Goal: Communication & Community: Answer question/provide support

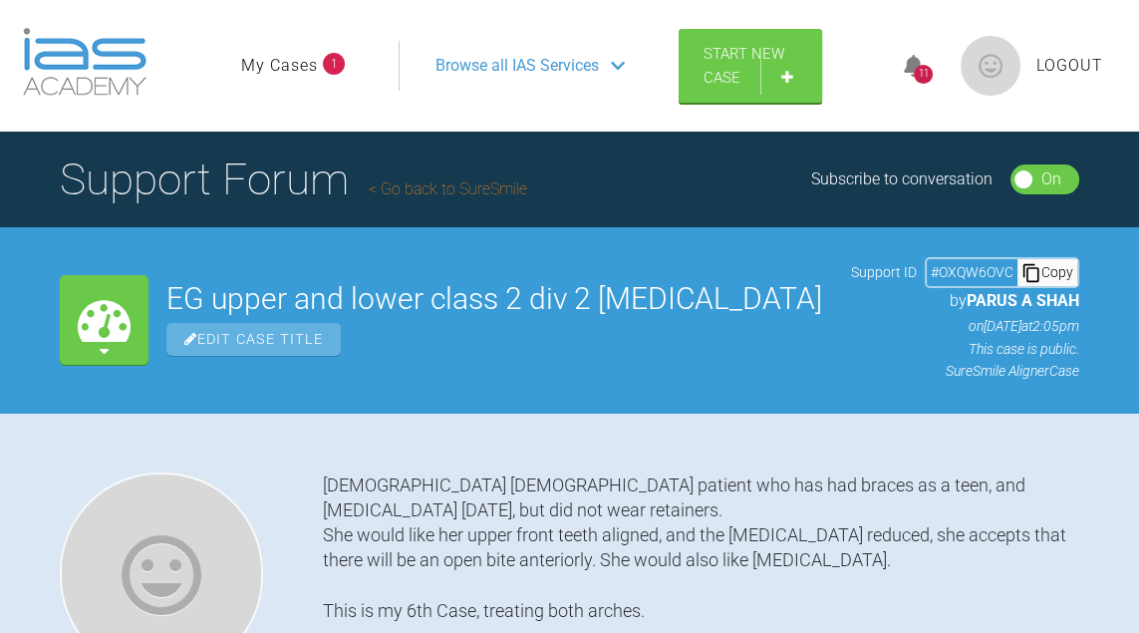
click at [917, 61] on icon at bounding box center [914, 66] width 20 height 23
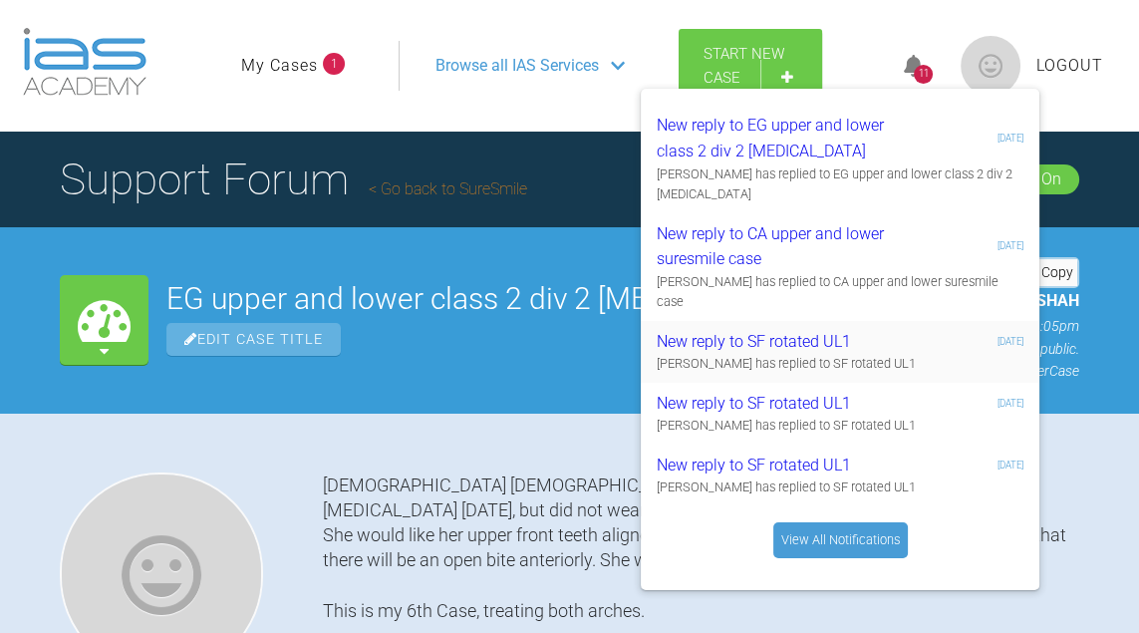
click at [864, 354] on div "[PERSON_NAME] has replied to SF rotated UL1" at bounding box center [840, 364] width 367 height 20
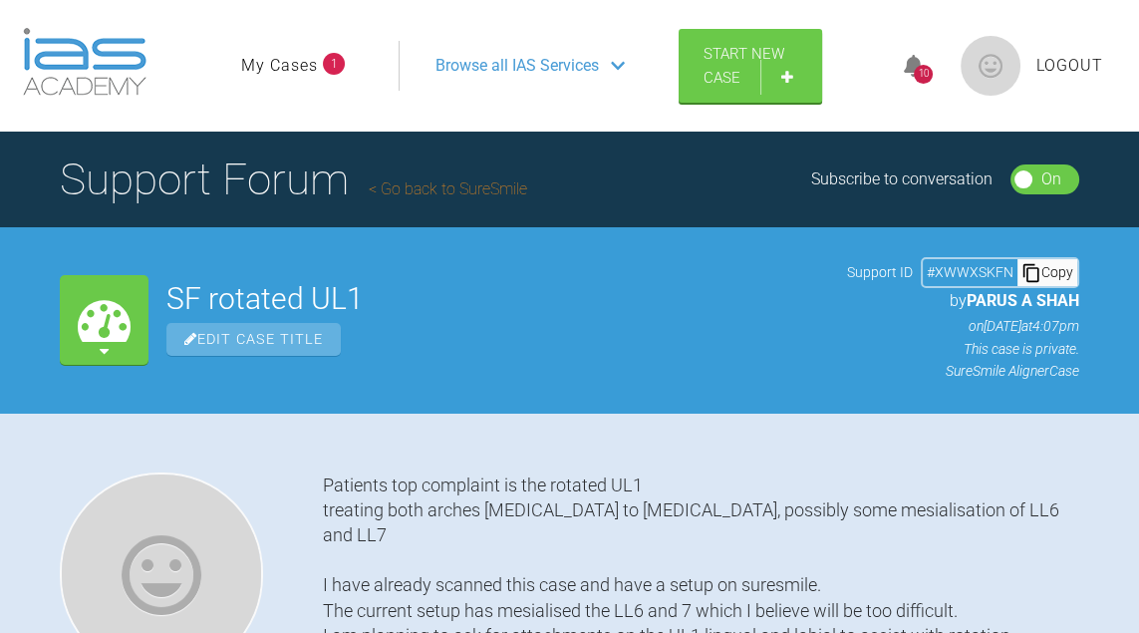
click at [914, 70] on div "10" at bounding box center [923, 74] width 19 height 19
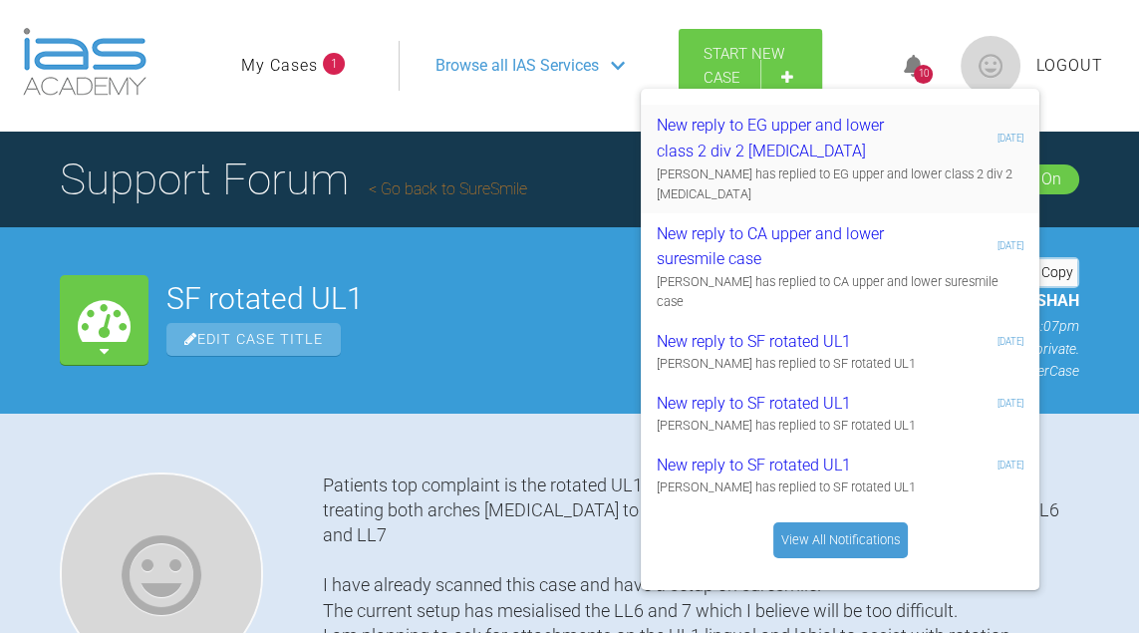
click at [834, 148] on div "New reply to EG upper and lower class 2 div 2 [MEDICAL_DATA]" at bounding box center [776, 138] width 238 height 51
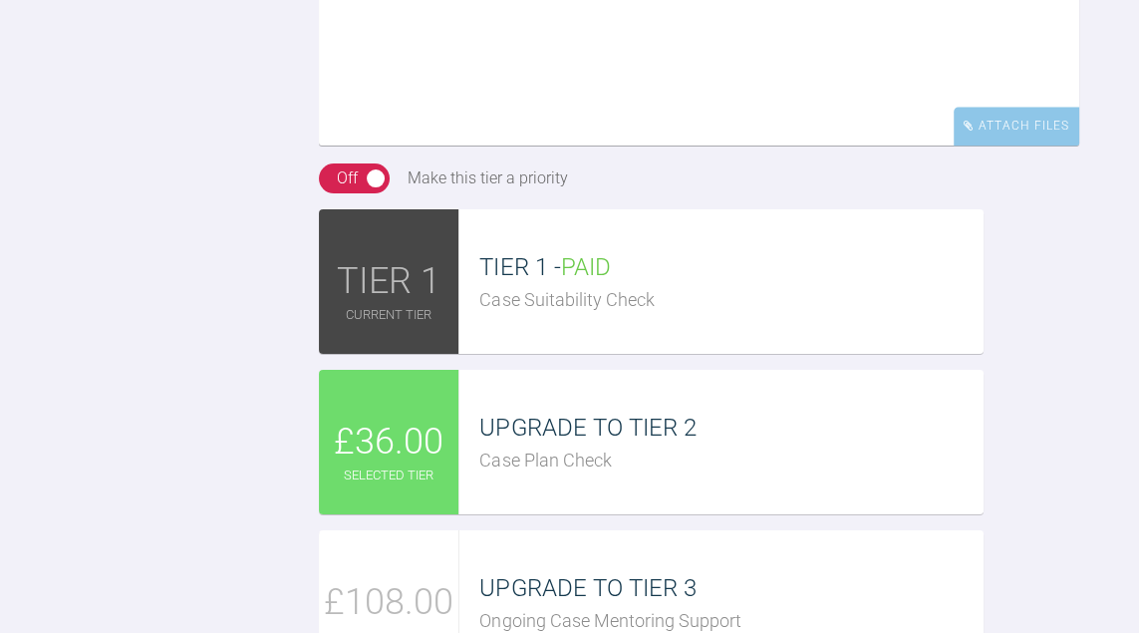
scroll to position [2202, 0]
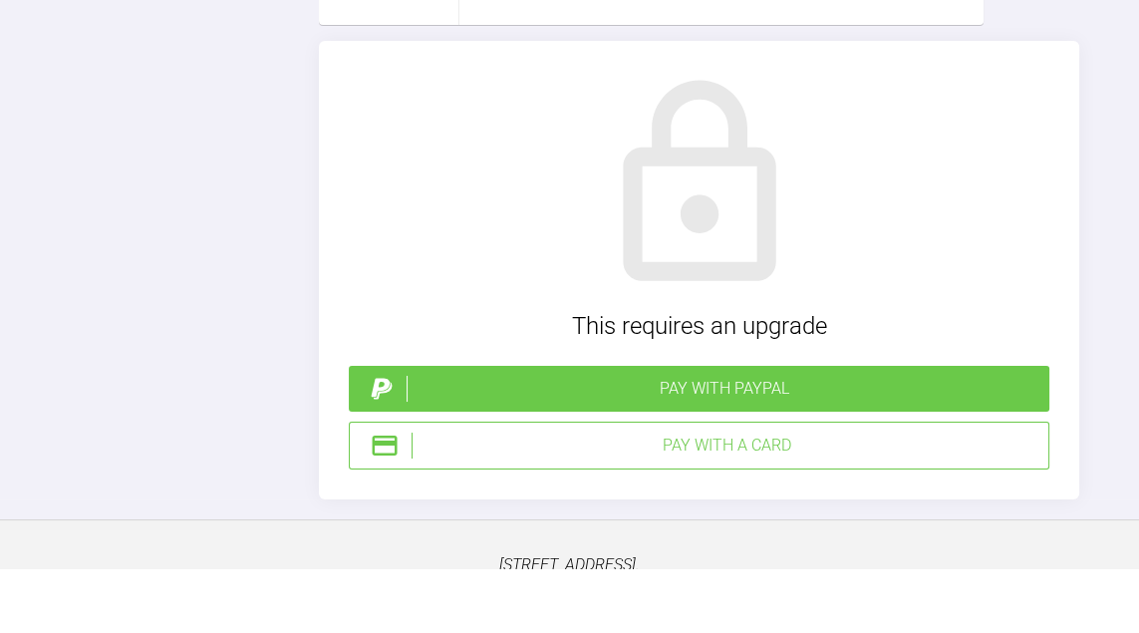
scroll to position [2788, 0]
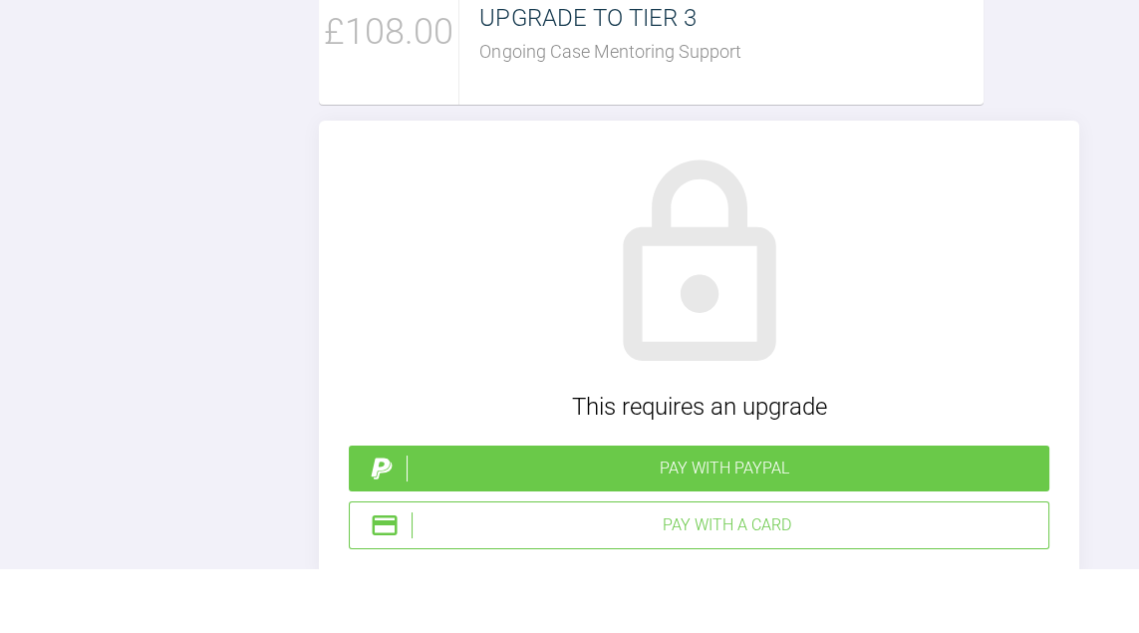
drag, startPoint x: 771, startPoint y: 295, endPoint x: 746, endPoint y: 314, distance: 31.3
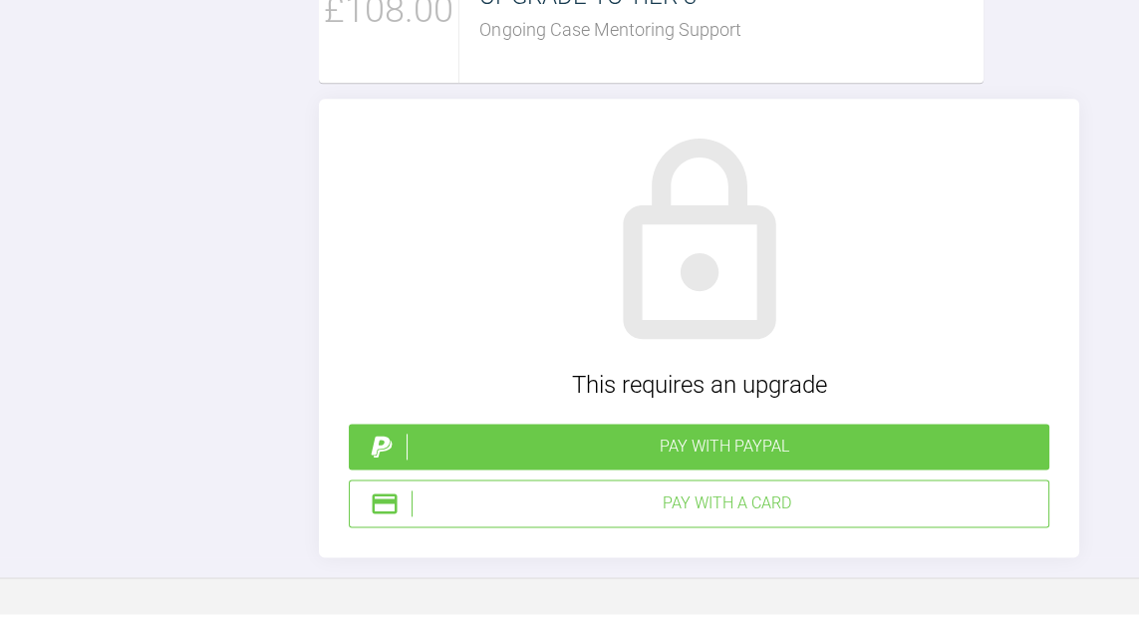
scroll to position [2855, 0]
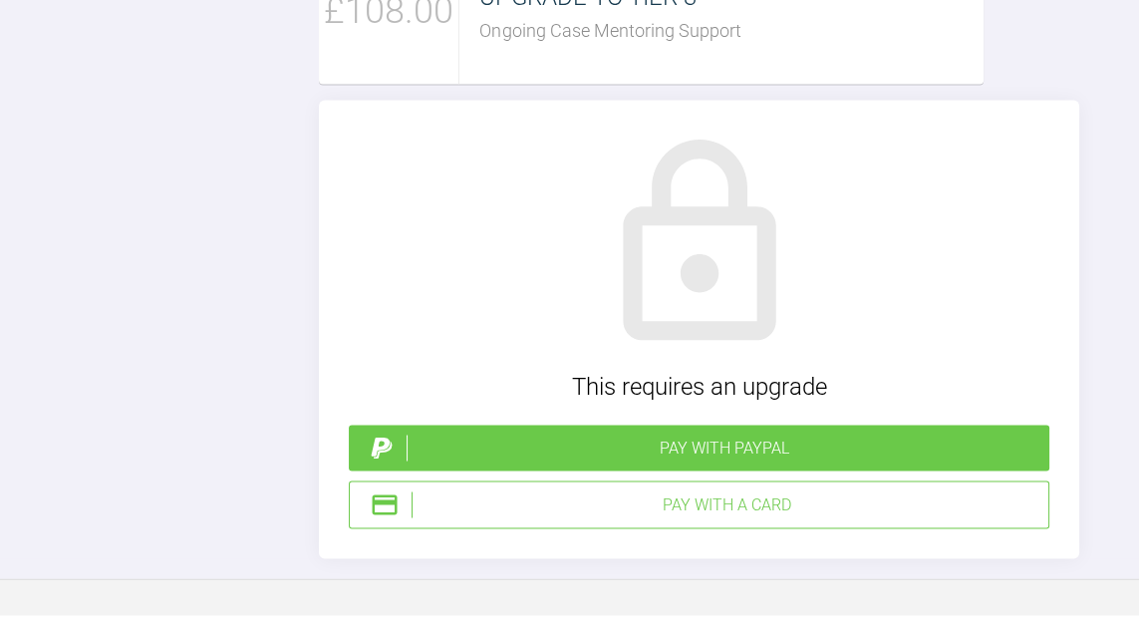
drag, startPoint x: 756, startPoint y: 266, endPoint x: 704, endPoint y: 239, distance: 58.4
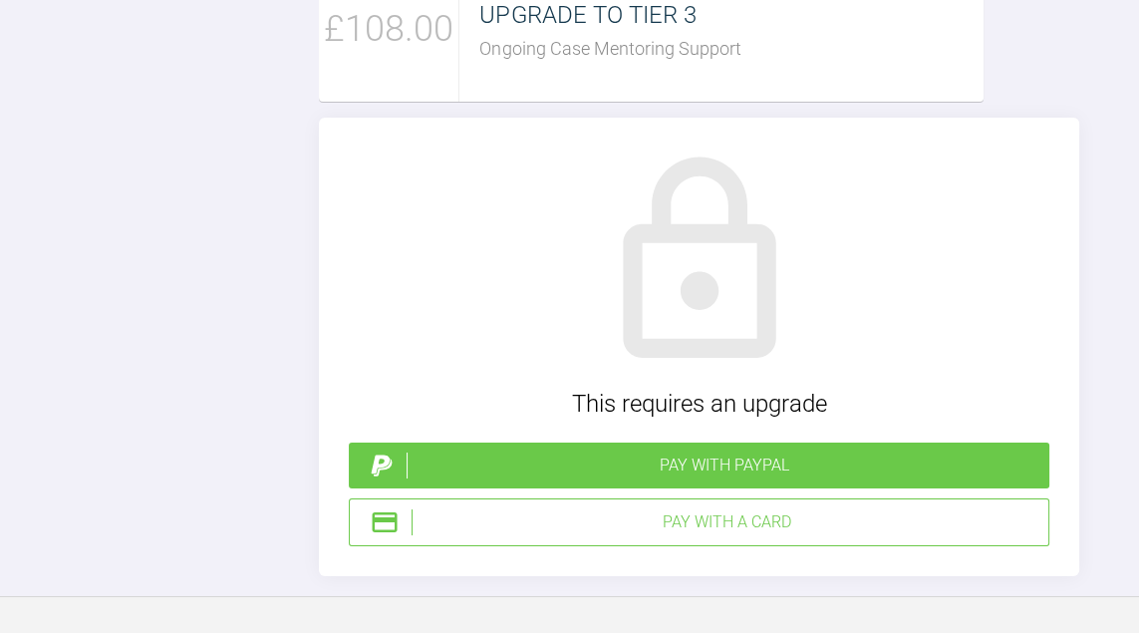
scroll to position [176, 0]
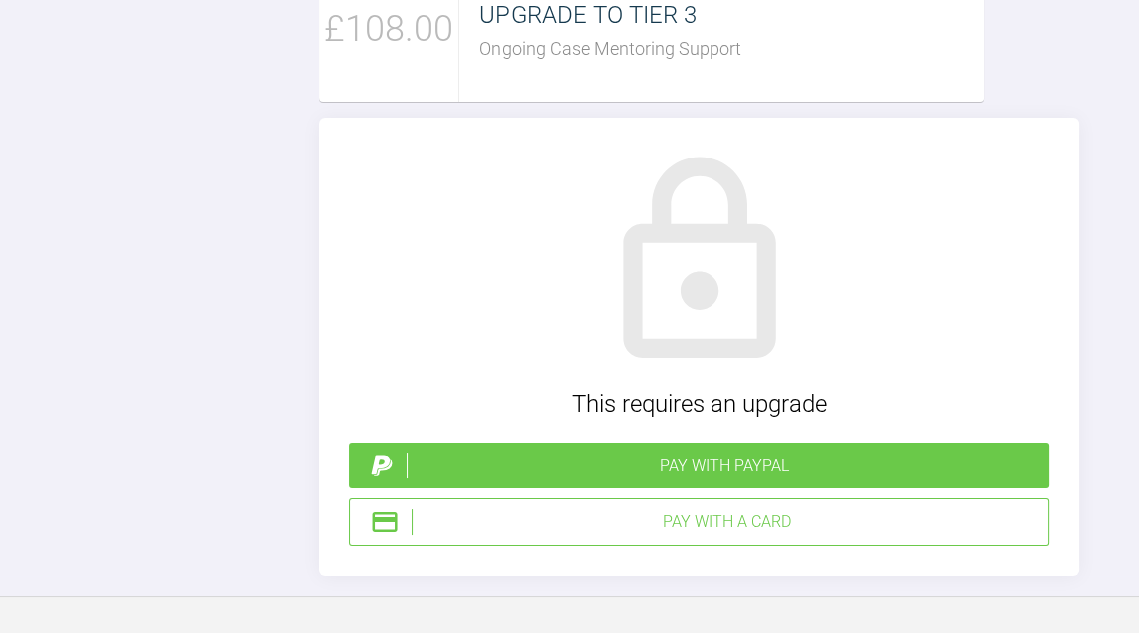
scroll to position [0, 0]
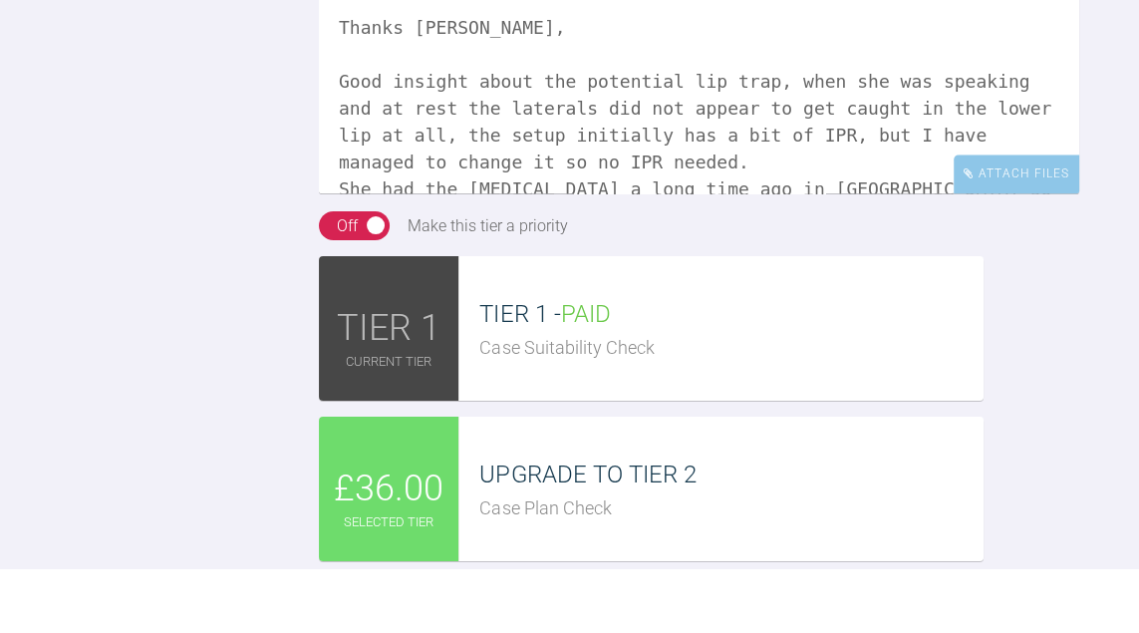
scroll to position [2172, 0]
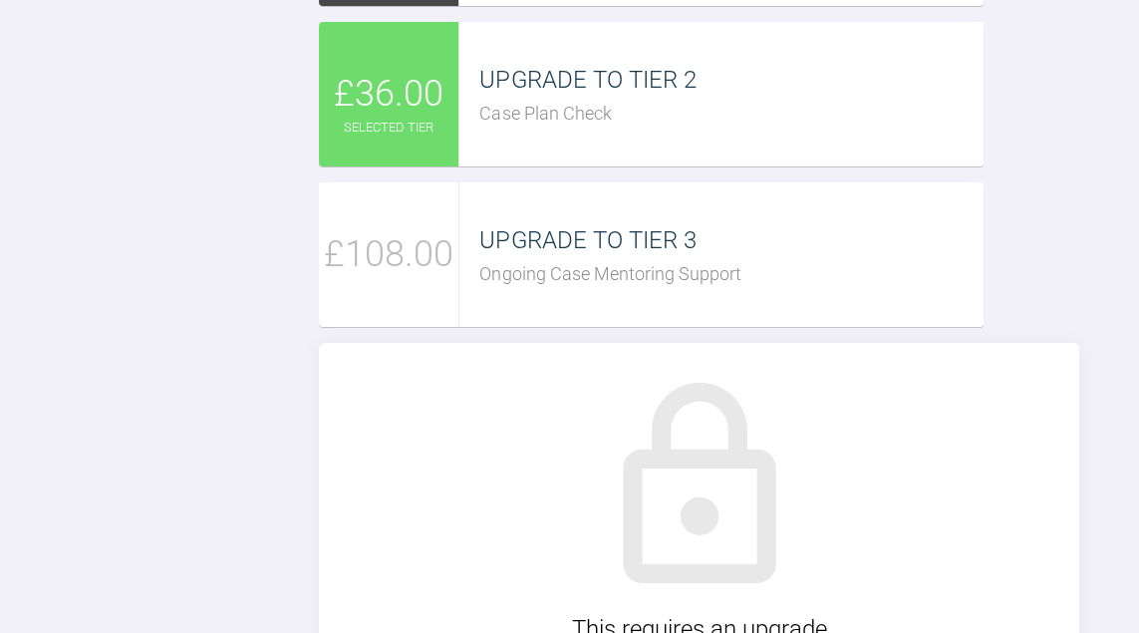
scroll to position [2634, 0]
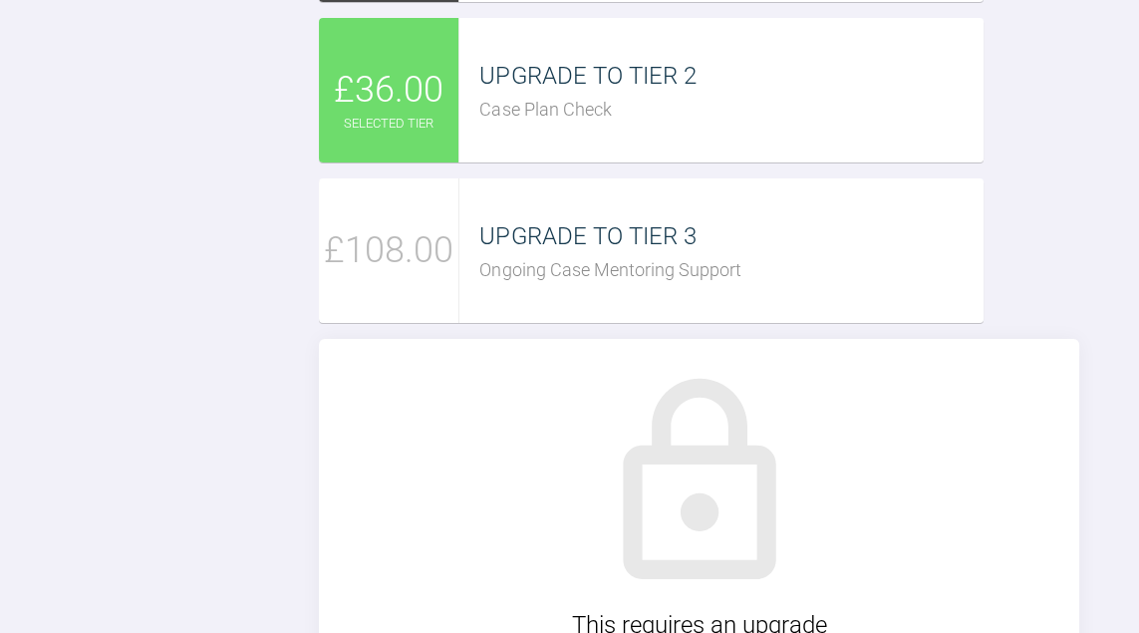
drag, startPoint x: 850, startPoint y: 364, endPoint x: 832, endPoint y: 366, distance: 18.0
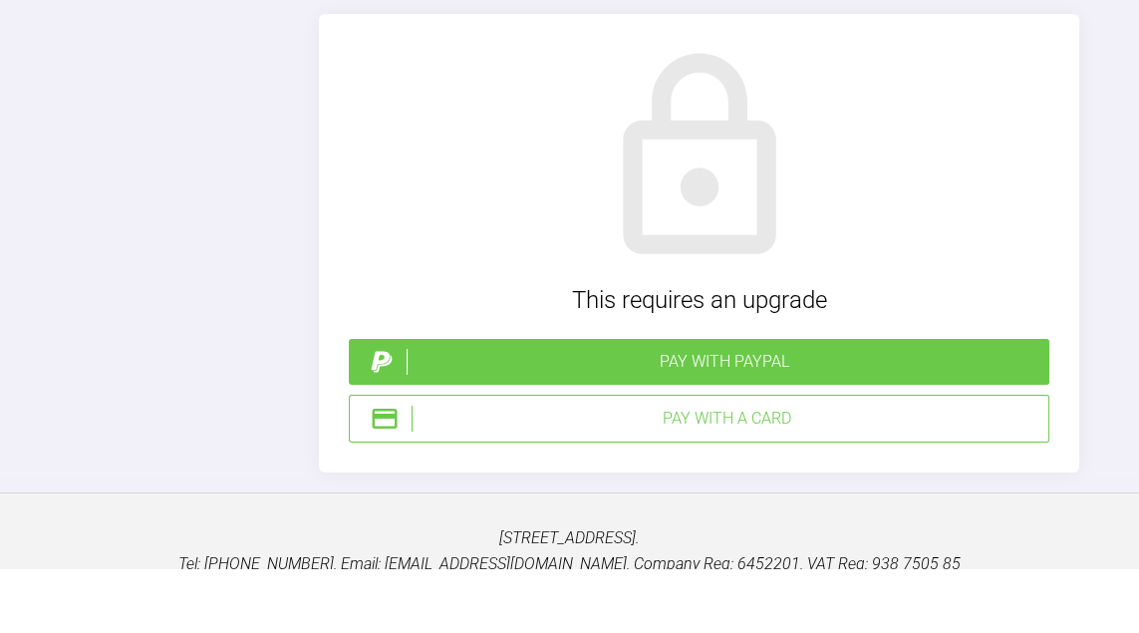
scroll to position [2897, 0]
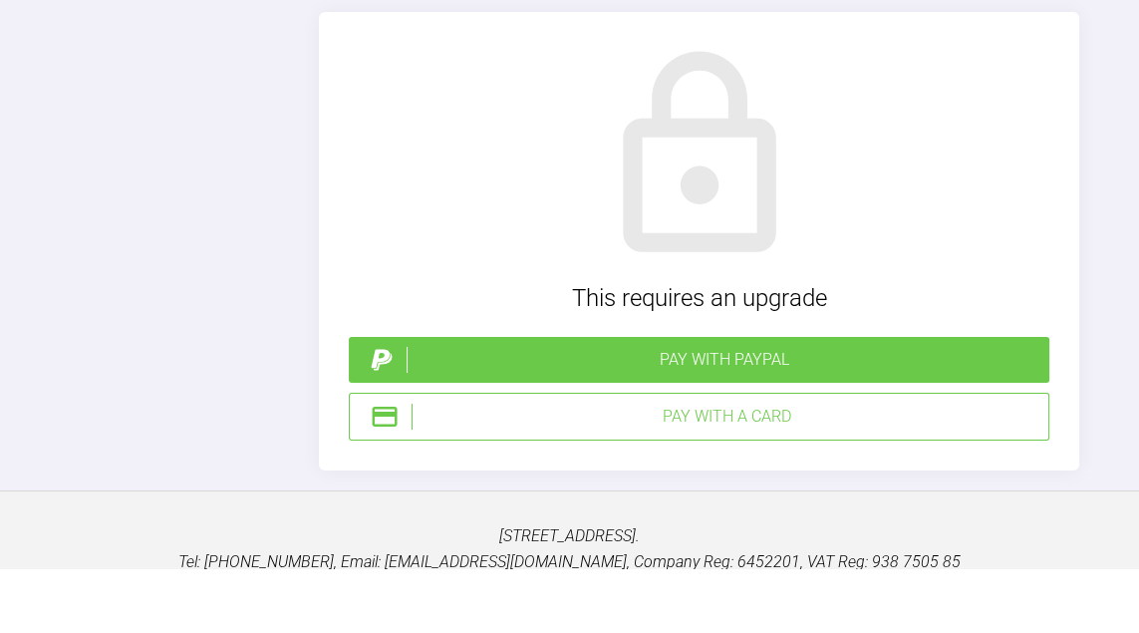
type textarea "Thanks [PERSON_NAME], Good insight about the potential lip trap, when she was s…"
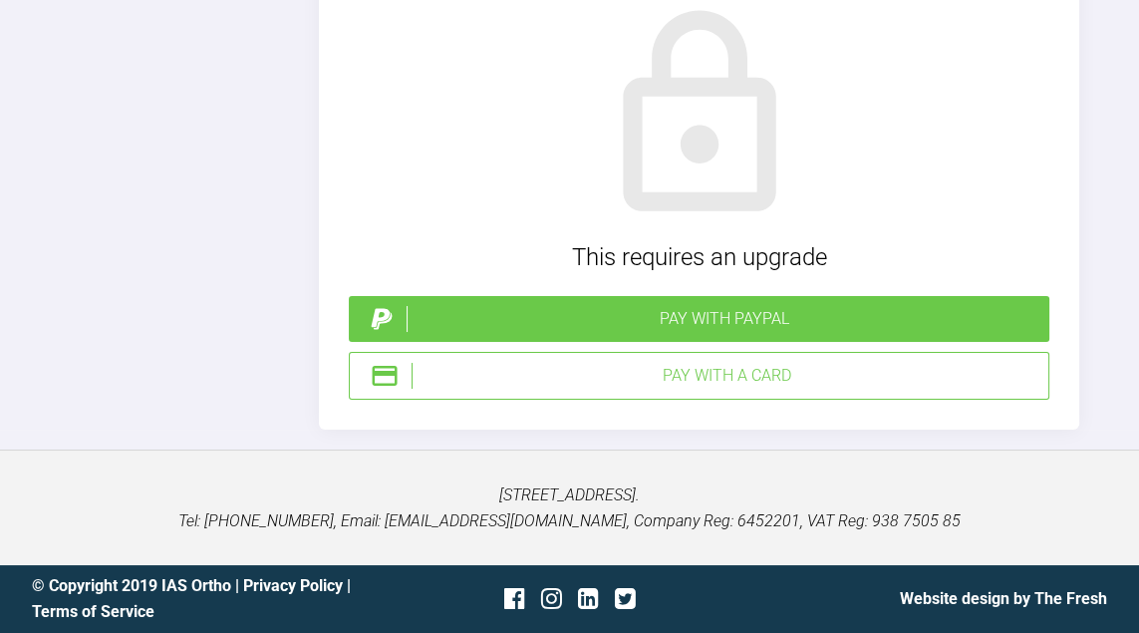
scroll to position [3300, 0]
click at [692, 332] on div "Pay with PayPal" at bounding box center [724, 319] width 635 height 26
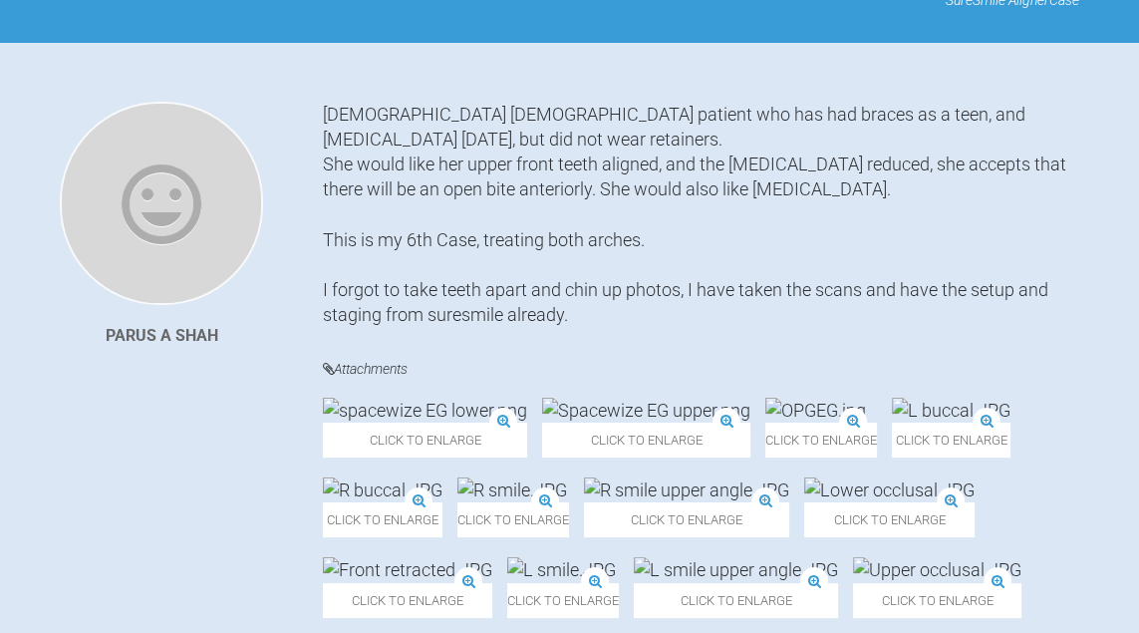
scroll to position [0, 0]
